Goal: Check status: Check status

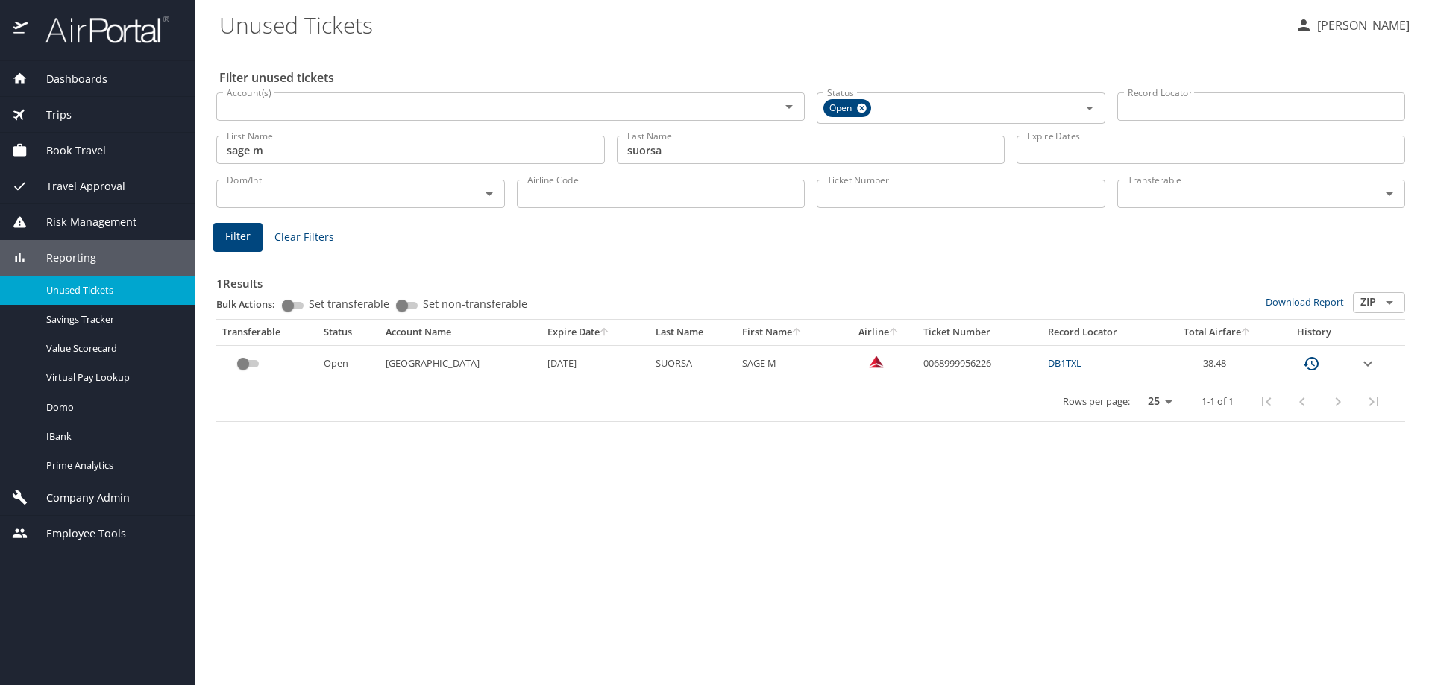
drag, startPoint x: 837, startPoint y: 198, endPoint x: 877, endPoint y: 190, distance: 40.9
click at [840, 196] on input "Ticket Number" at bounding box center [960, 194] width 289 height 28
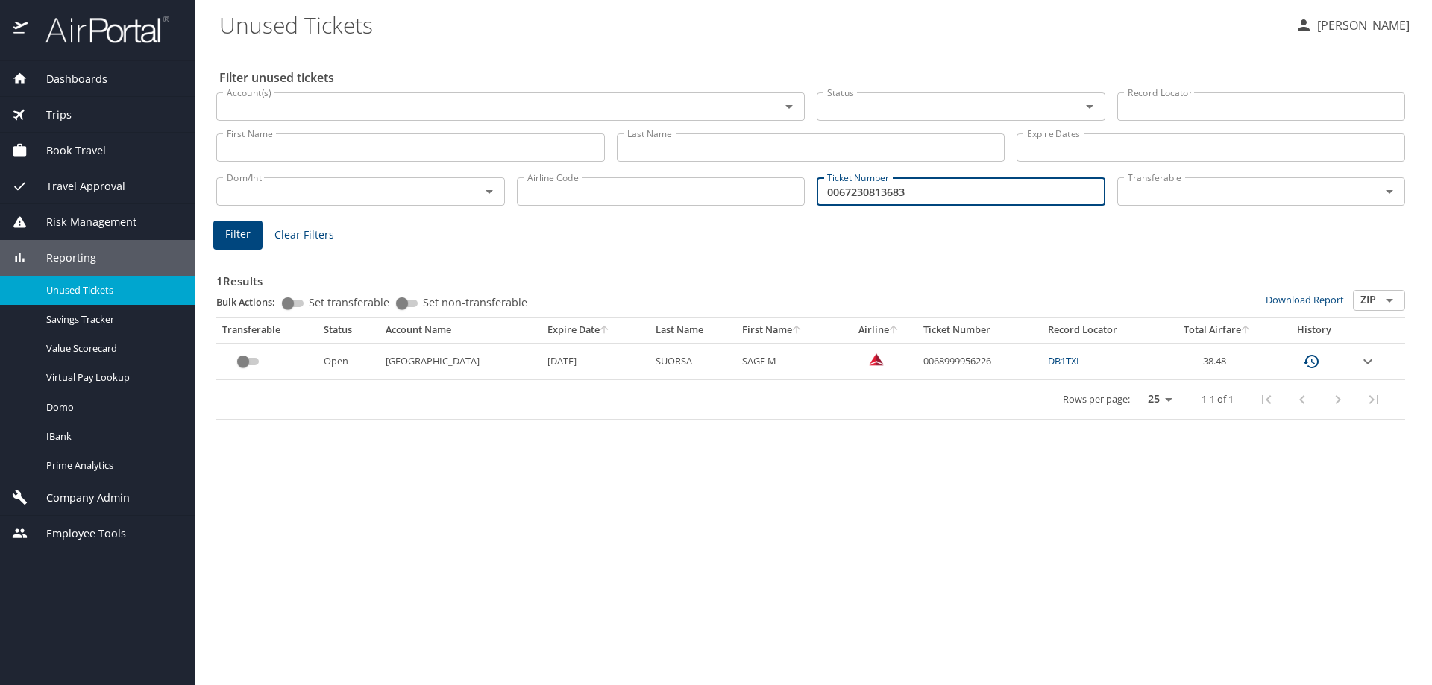
type input "0067230813683"
click at [233, 236] on span "Filter" at bounding box center [237, 234] width 25 height 19
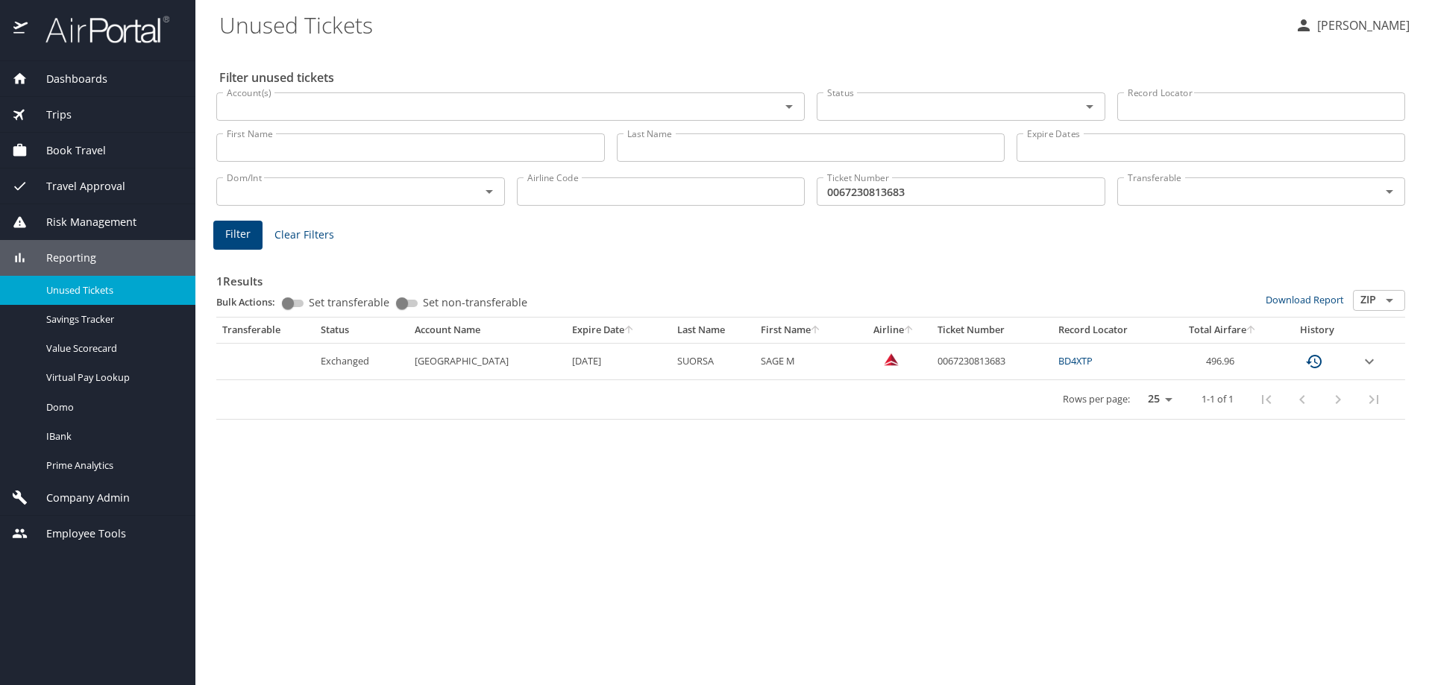
click at [286, 146] on input "First Name" at bounding box center [410, 147] width 388 height 28
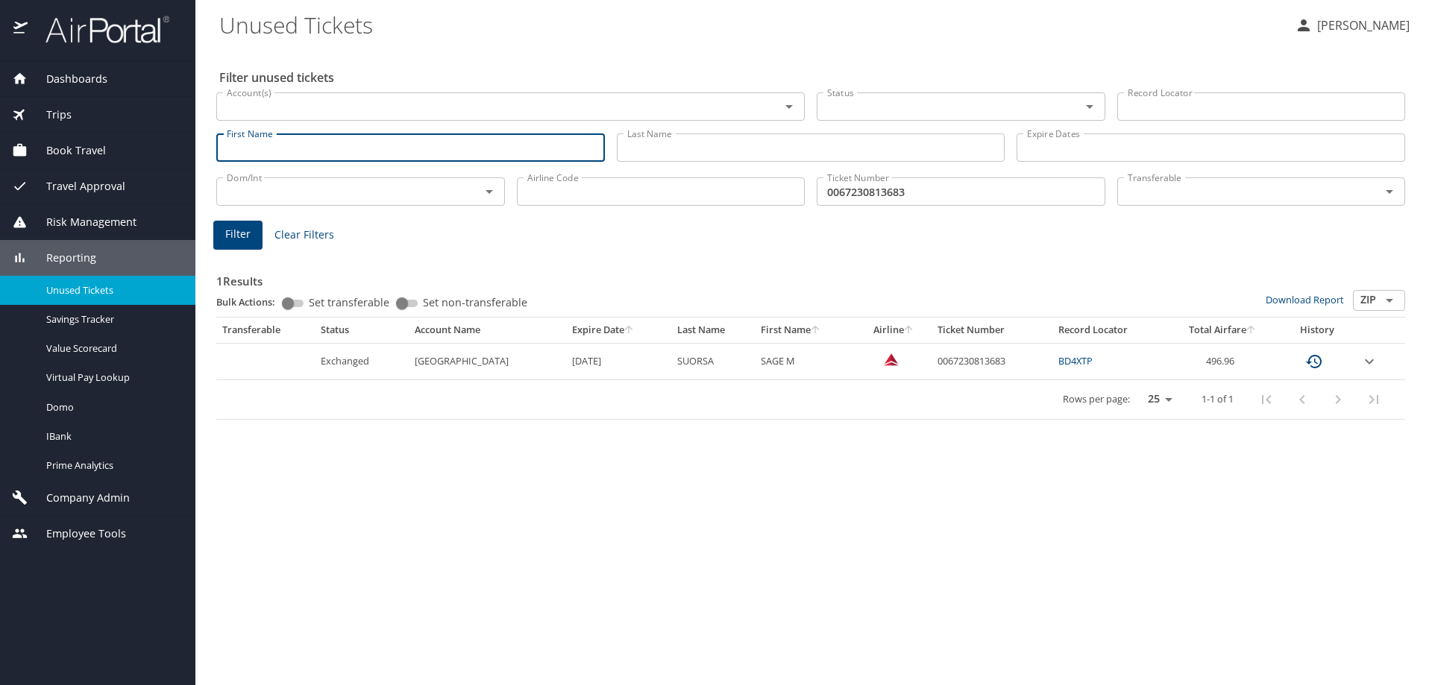
type input "s"
type input "sage m"
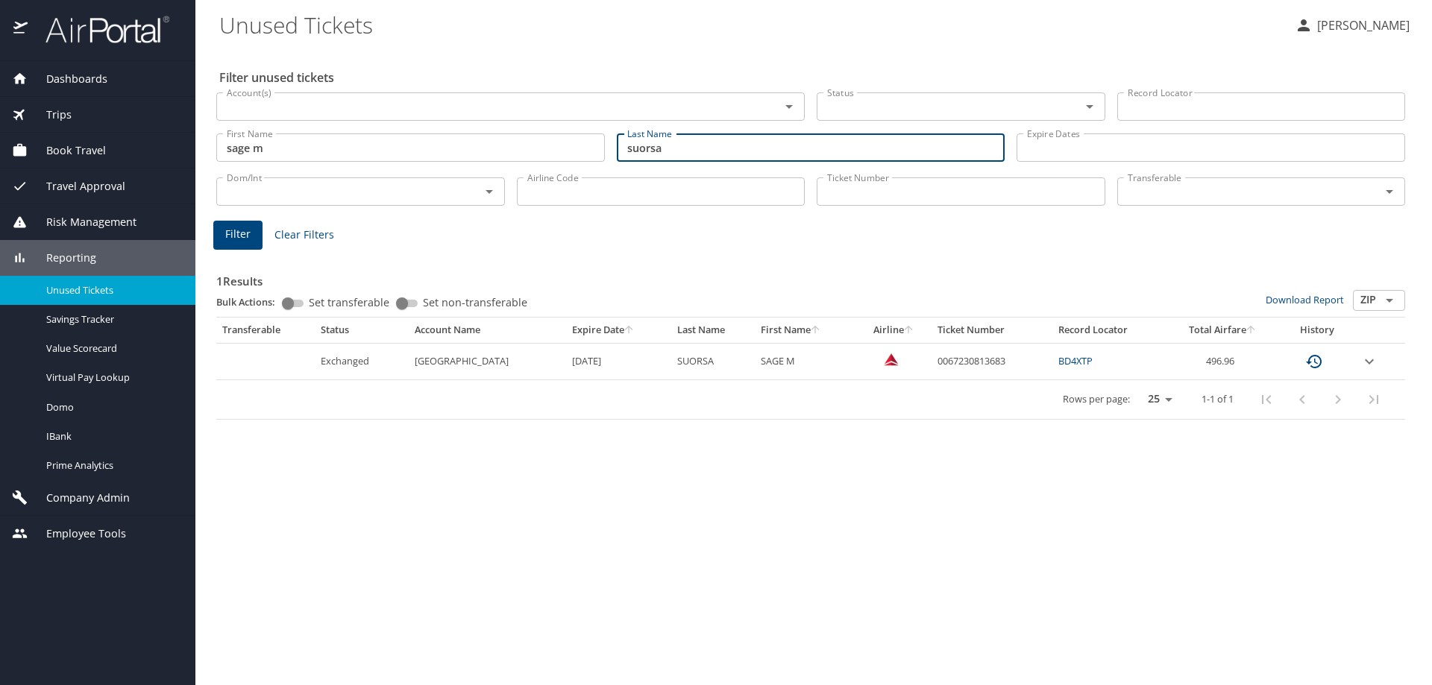
type input "suorsa"
click at [234, 243] on span "Filter" at bounding box center [237, 234] width 25 height 19
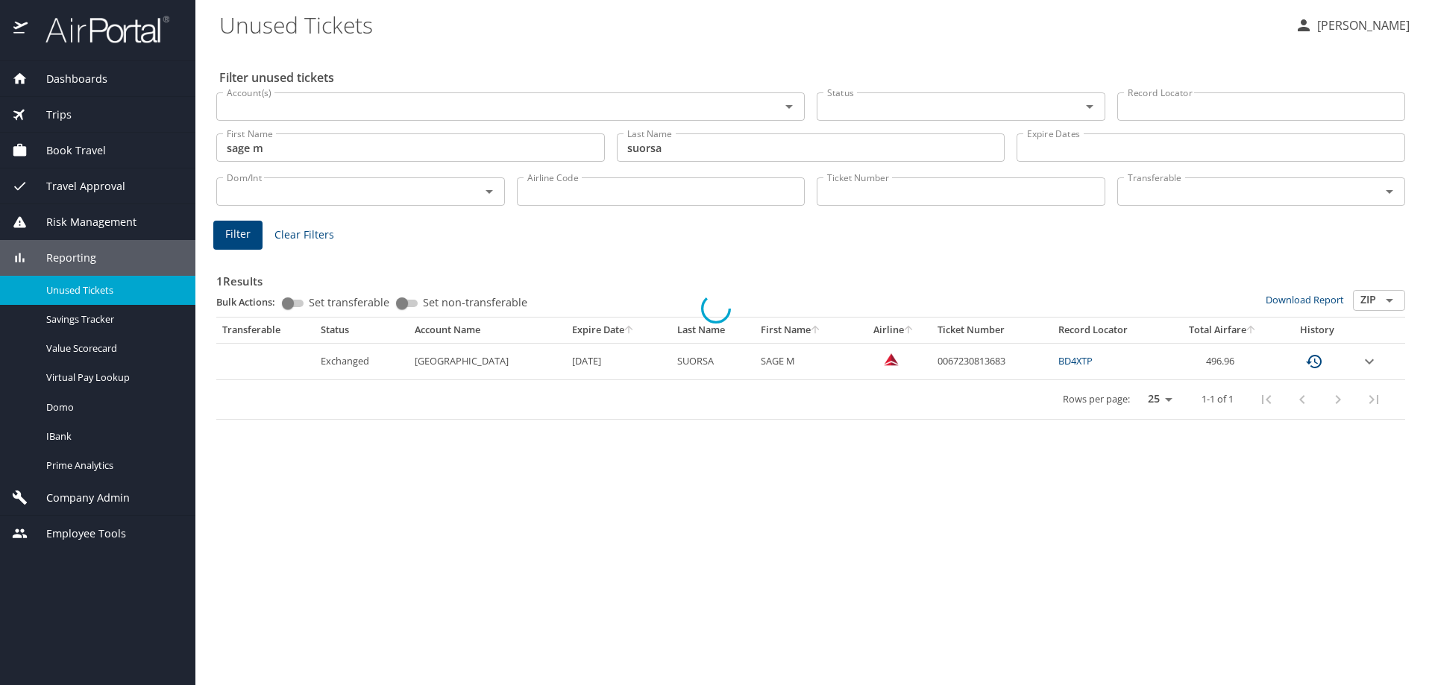
click at [242, 246] on div at bounding box center [716, 308] width 1432 height 754
click at [291, 146] on input "sage m" at bounding box center [410, 147] width 388 height 28
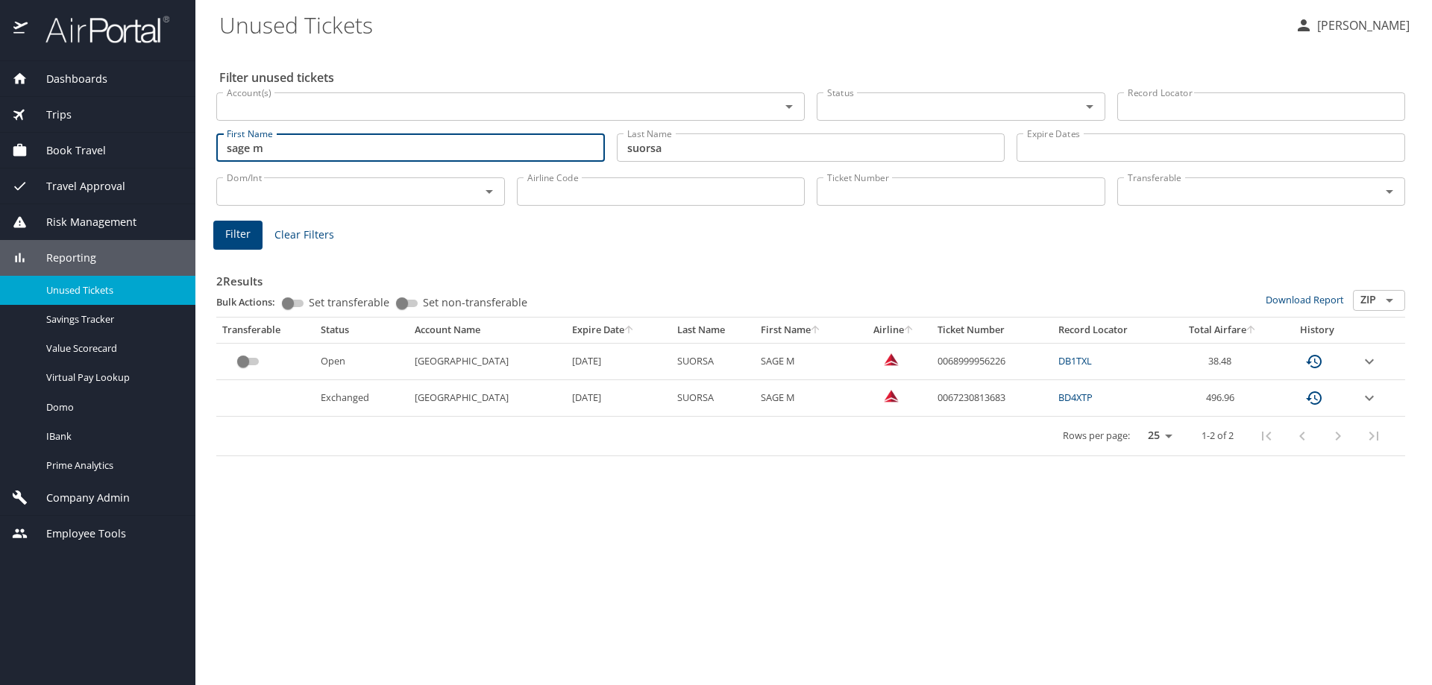
drag, startPoint x: 295, startPoint y: 146, endPoint x: 103, endPoint y: 145, distance: 191.6
click at [105, 145] on div "Dashboards AirPortal 360™ Manager AirPortal 360™ Agent My Travel Dashboard Trip…" at bounding box center [716, 342] width 1432 height 685
type input "[DEMOGRAPHIC_DATA]"
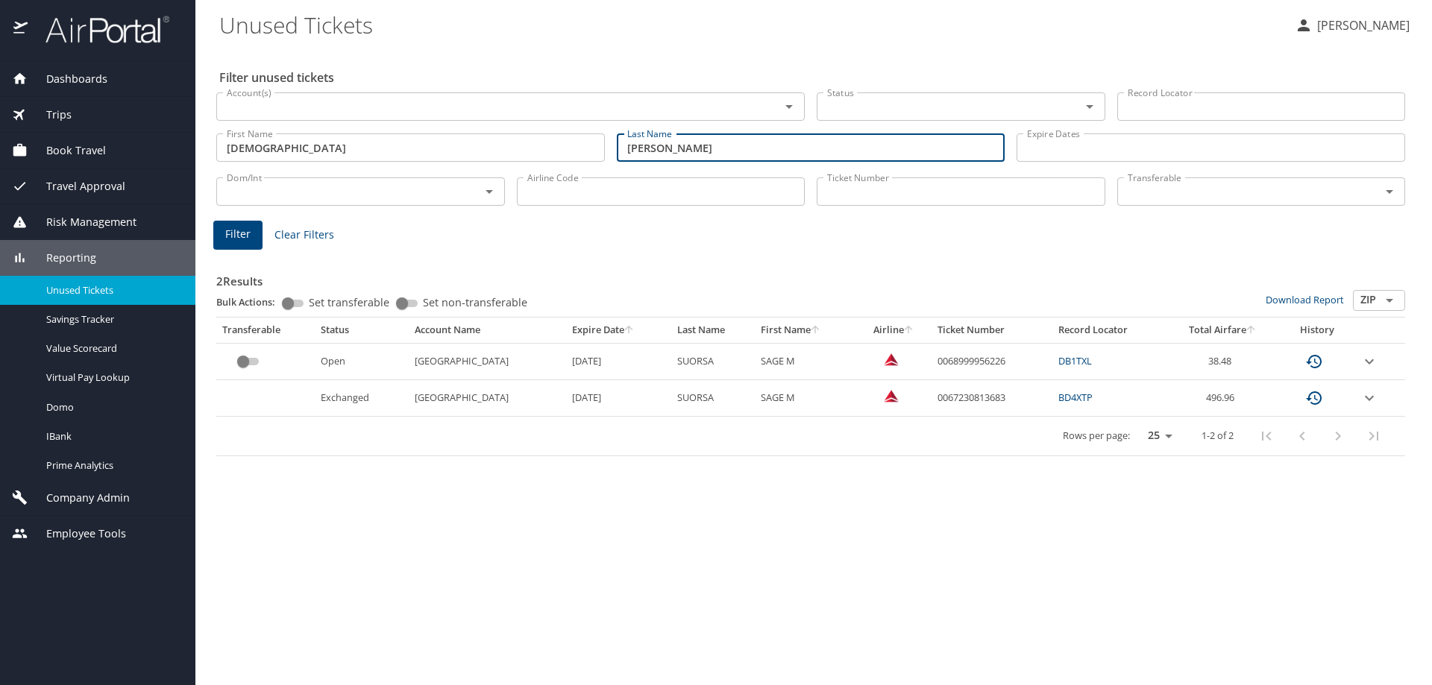
type input "[PERSON_NAME]"
click at [236, 233] on span "Filter" at bounding box center [237, 234] width 25 height 19
